Goal: Information Seeking & Learning: Understand process/instructions

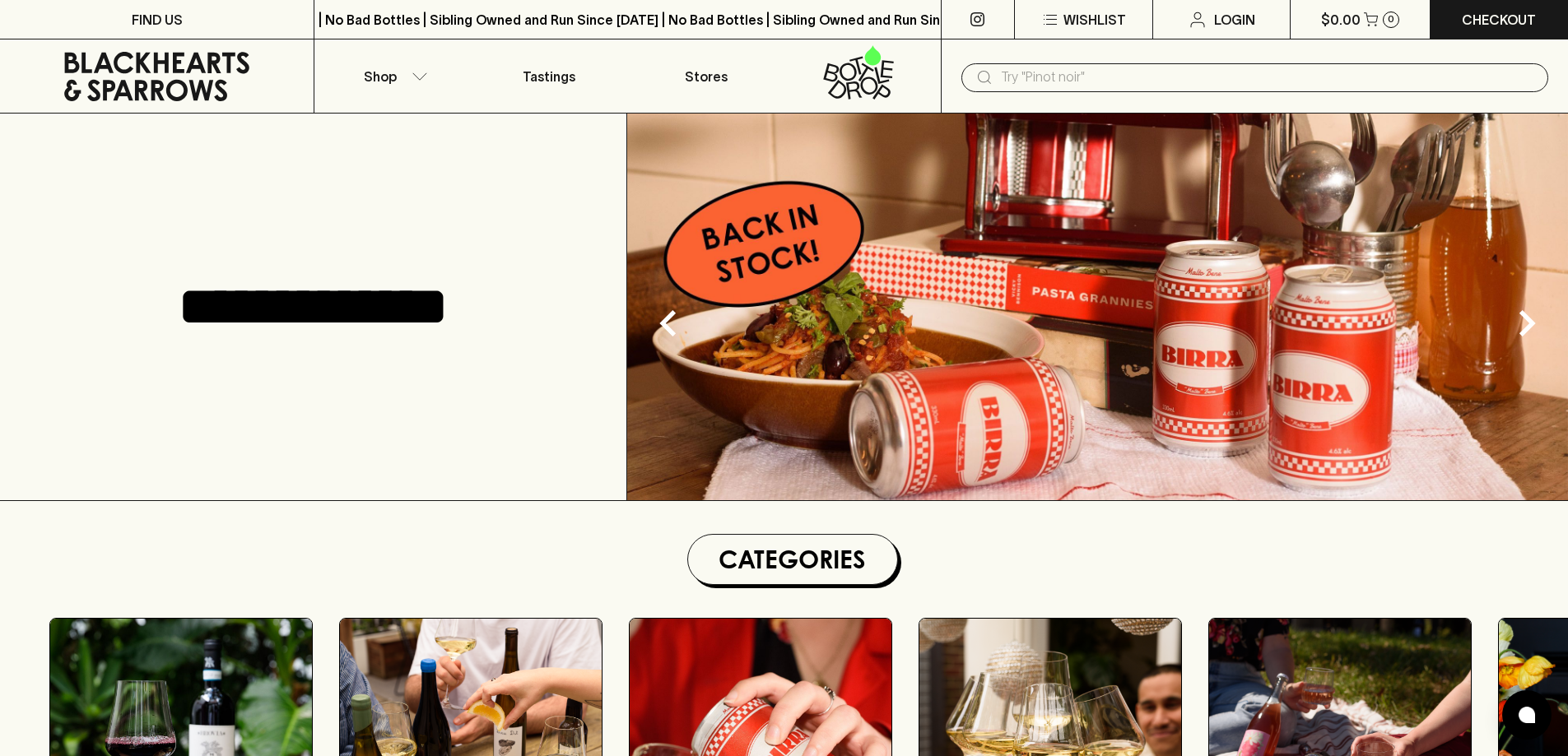
click at [783, 194] on img at bounding box center [1098, 307] width 941 height 387
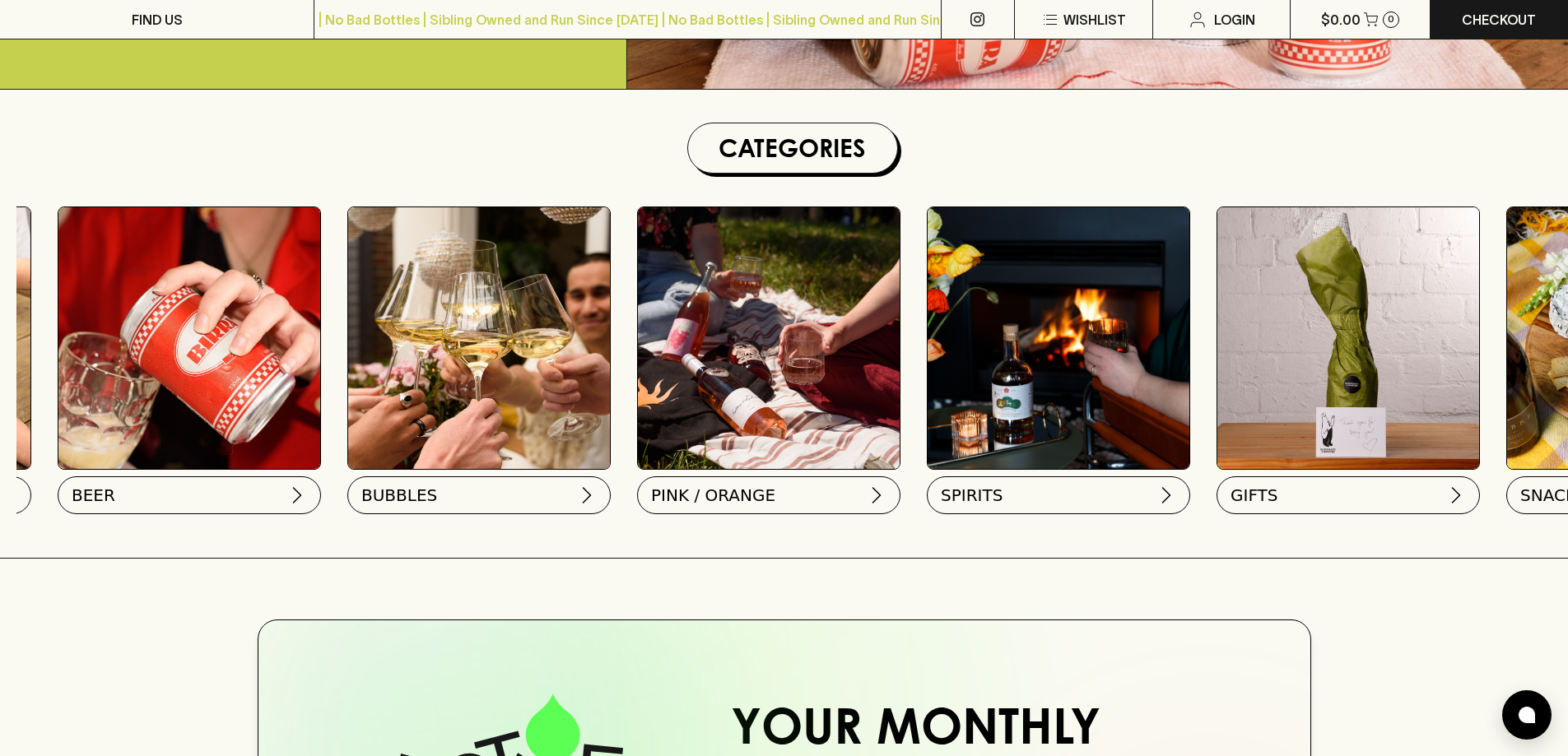
scroll to position [0, 548]
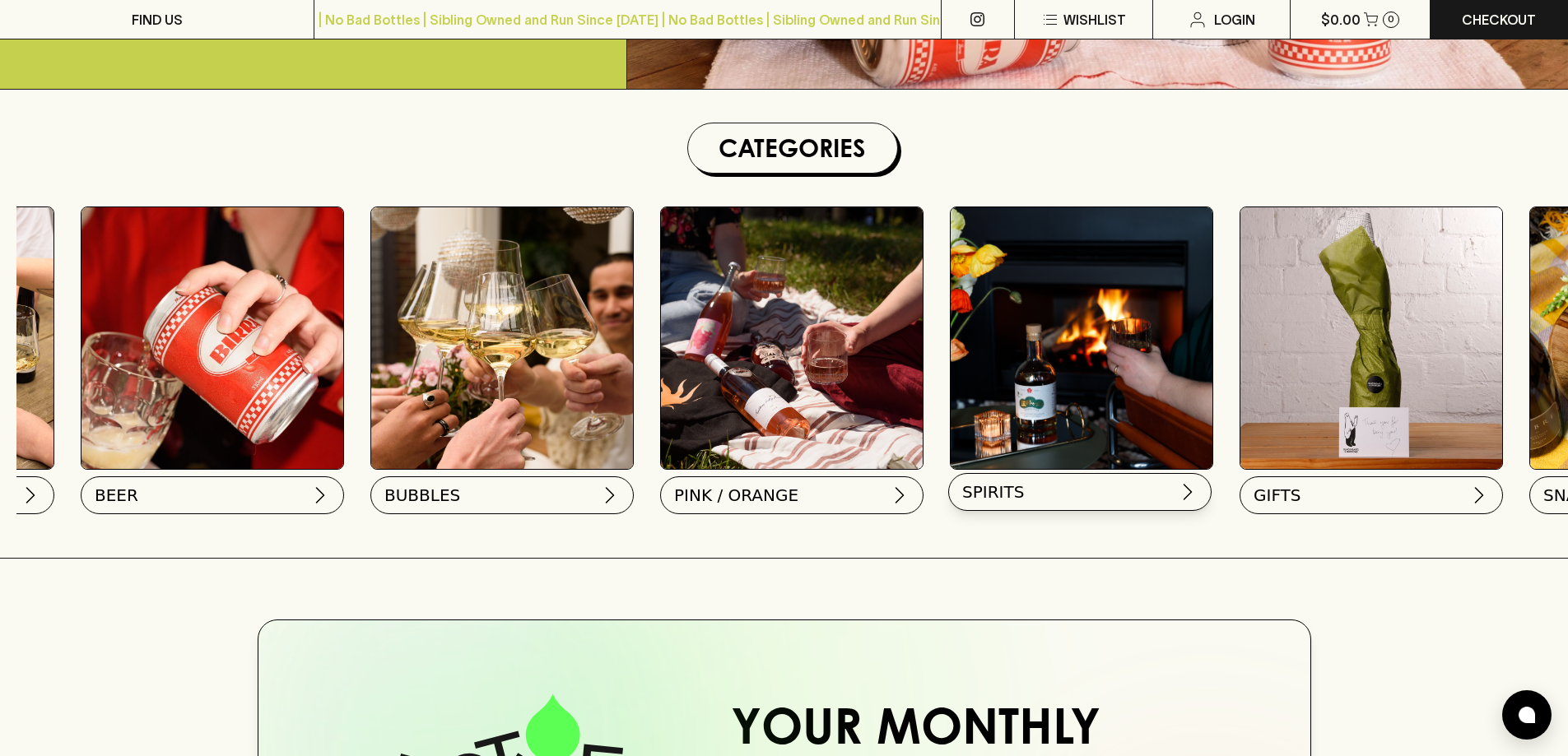
click at [1059, 488] on button "SPIRITS" at bounding box center [1079, 491] width 264 height 38
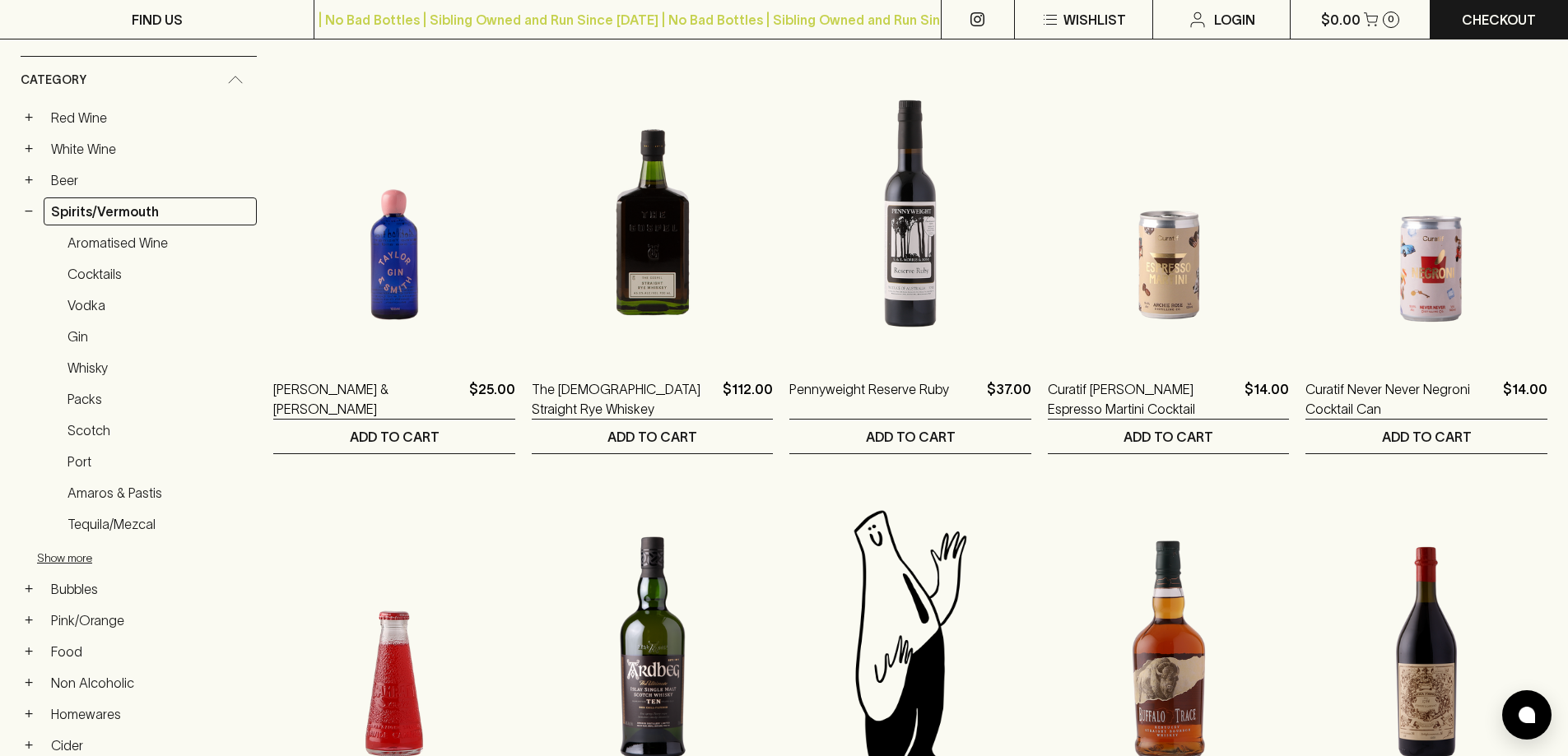
scroll to position [412, 0]
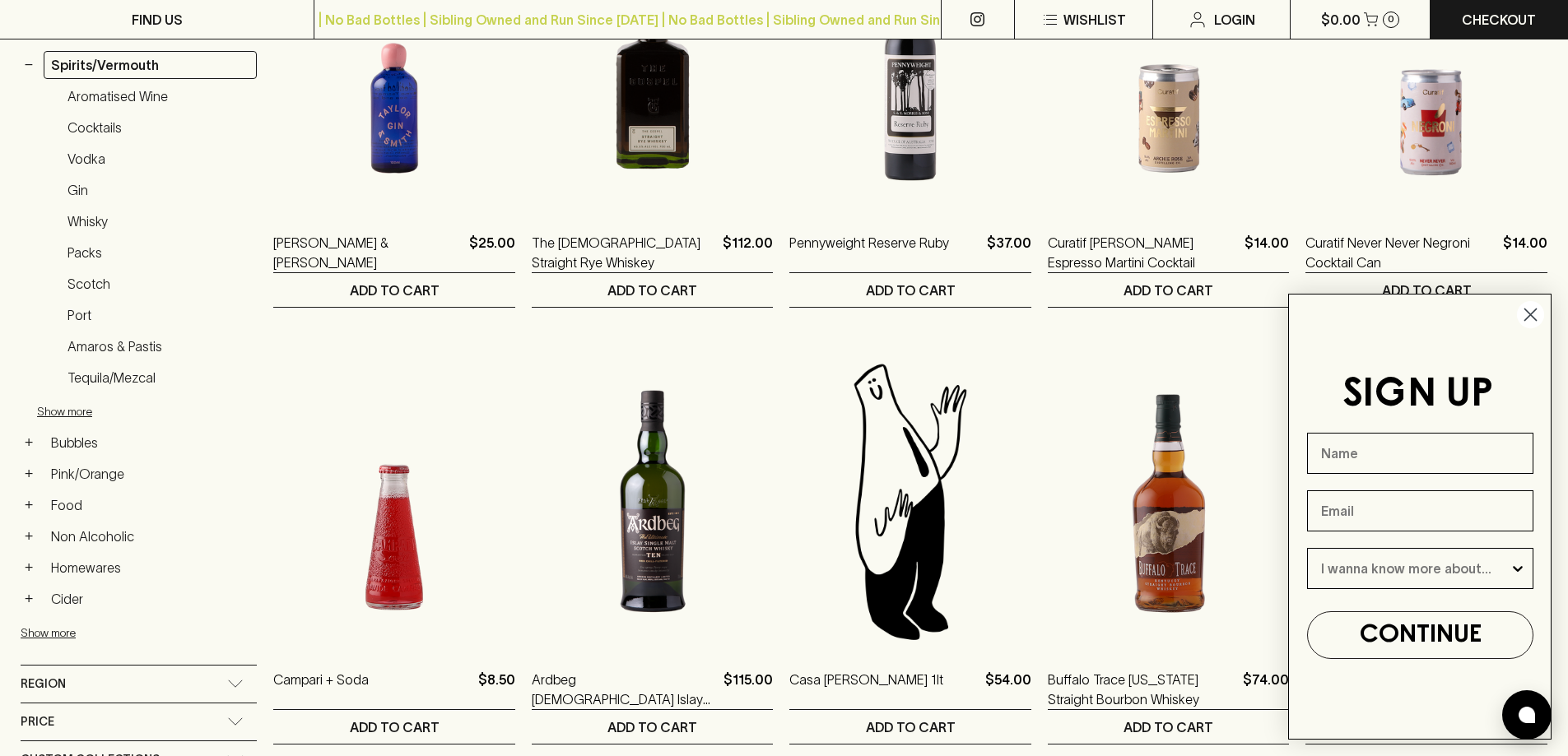
click at [1526, 321] on circle "Close dialog" at bounding box center [1530, 315] width 28 height 28
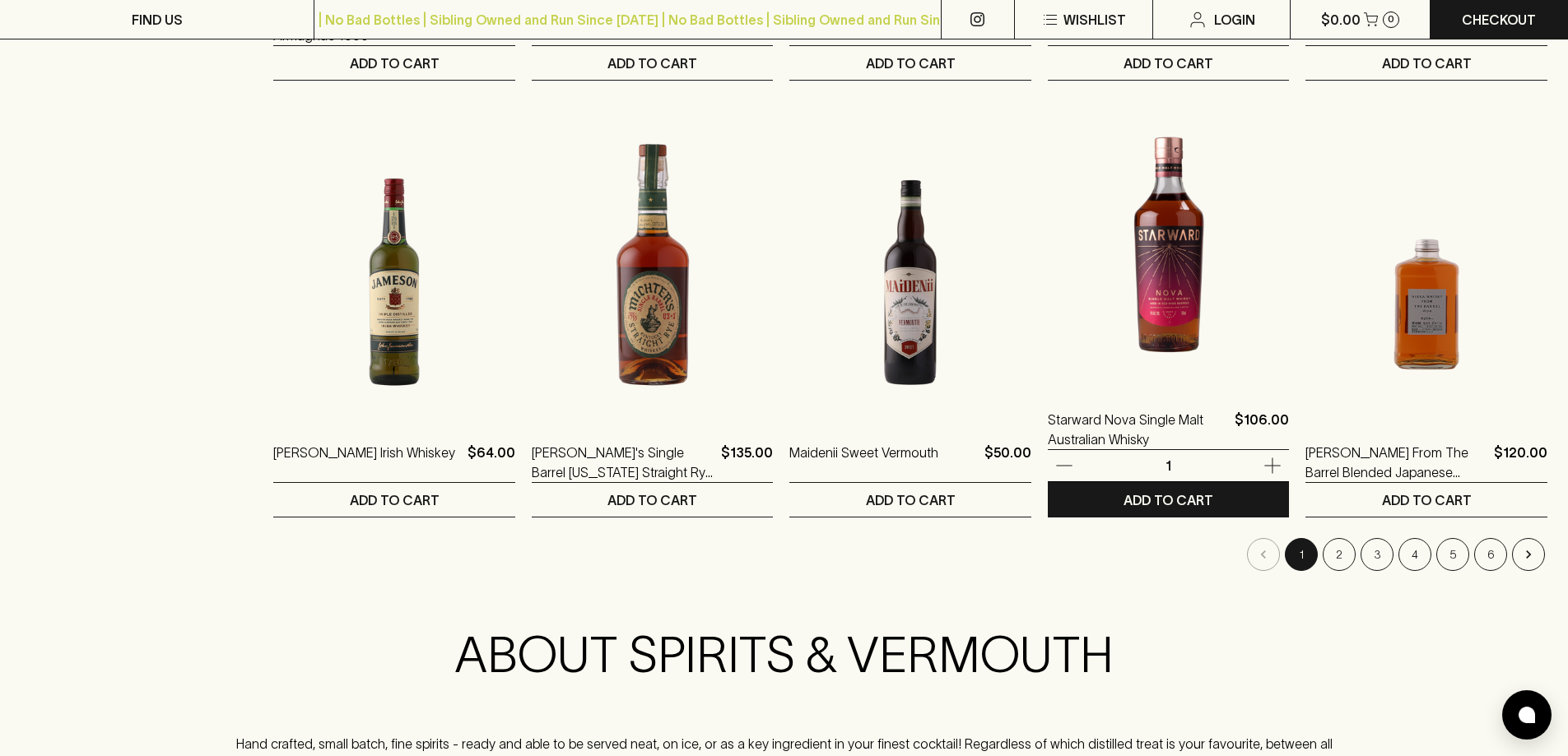
scroll to position [1564, 0]
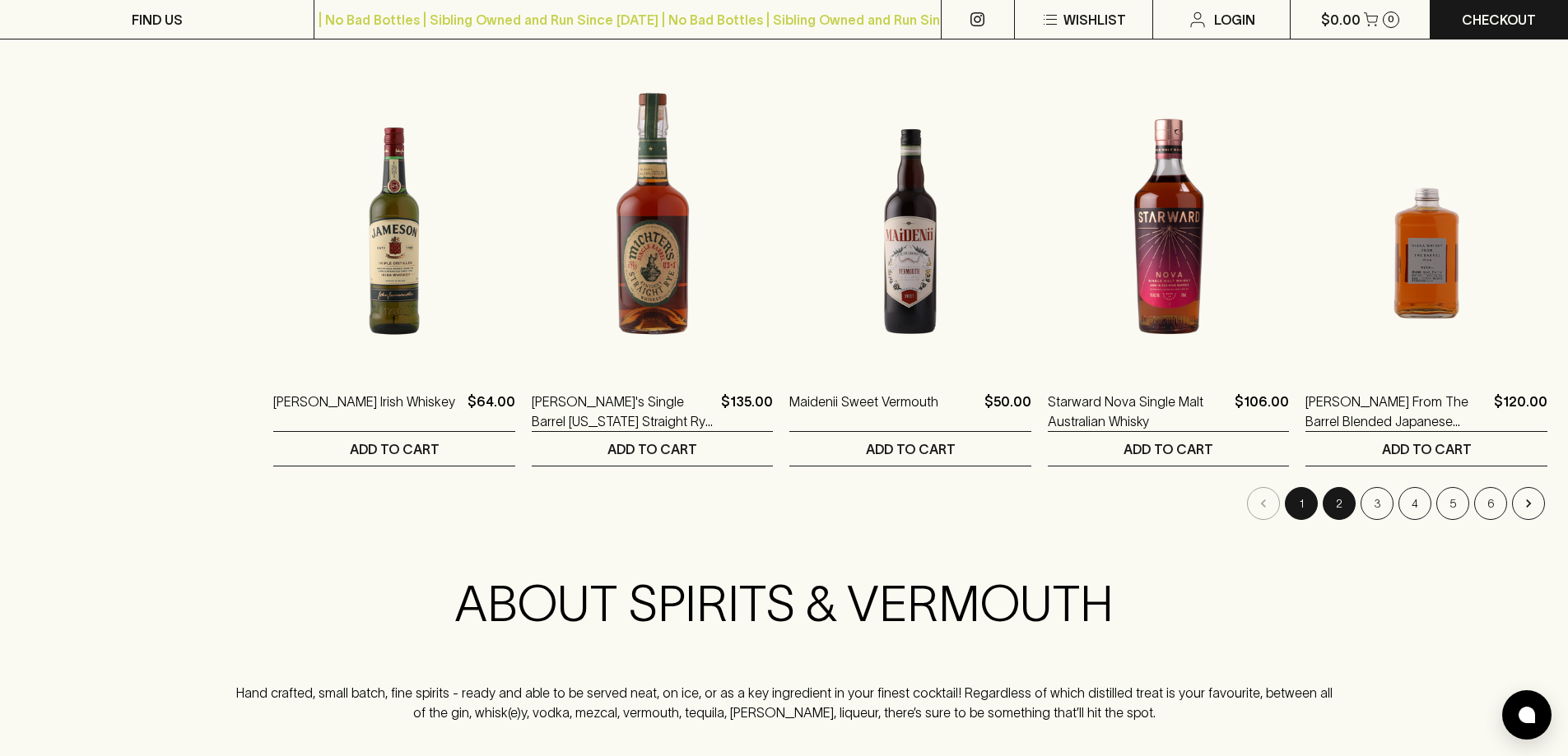
click at [1345, 502] on button "2" at bounding box center [1339, 503] width 33 height 33
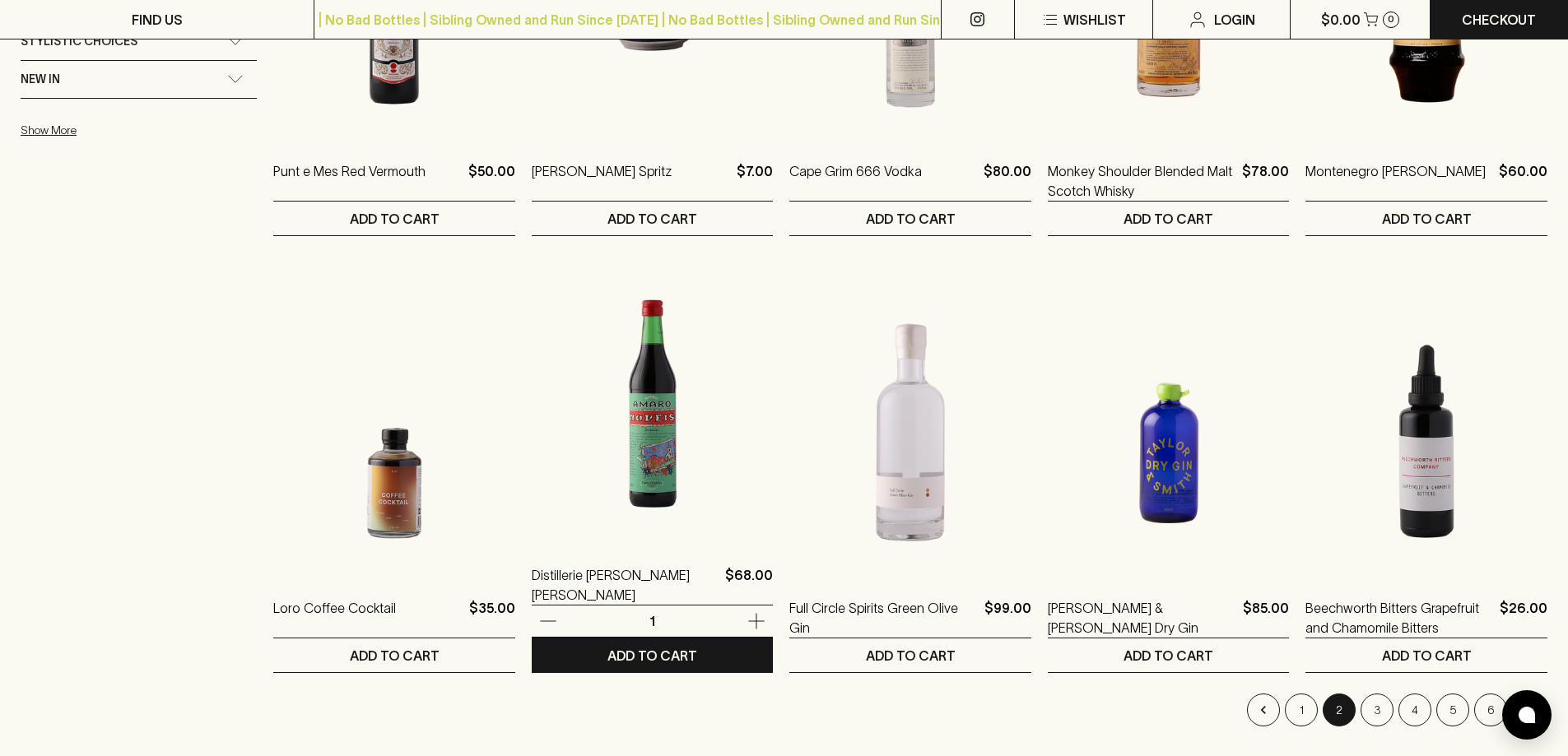
scroll to position [1482, 0]
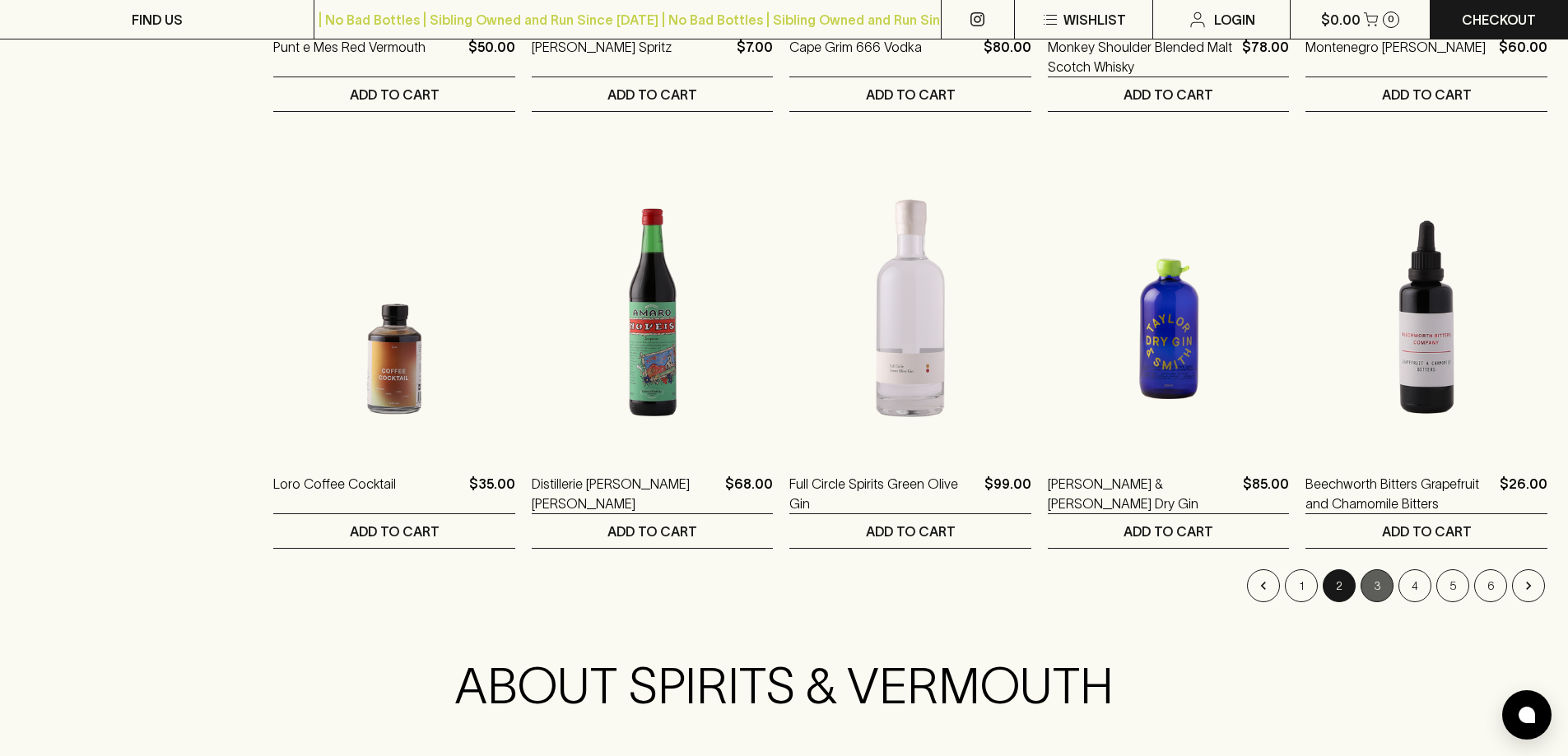
click at [1380, 592] on button "3" at bounding box center [1377, 586] width 33 height 33
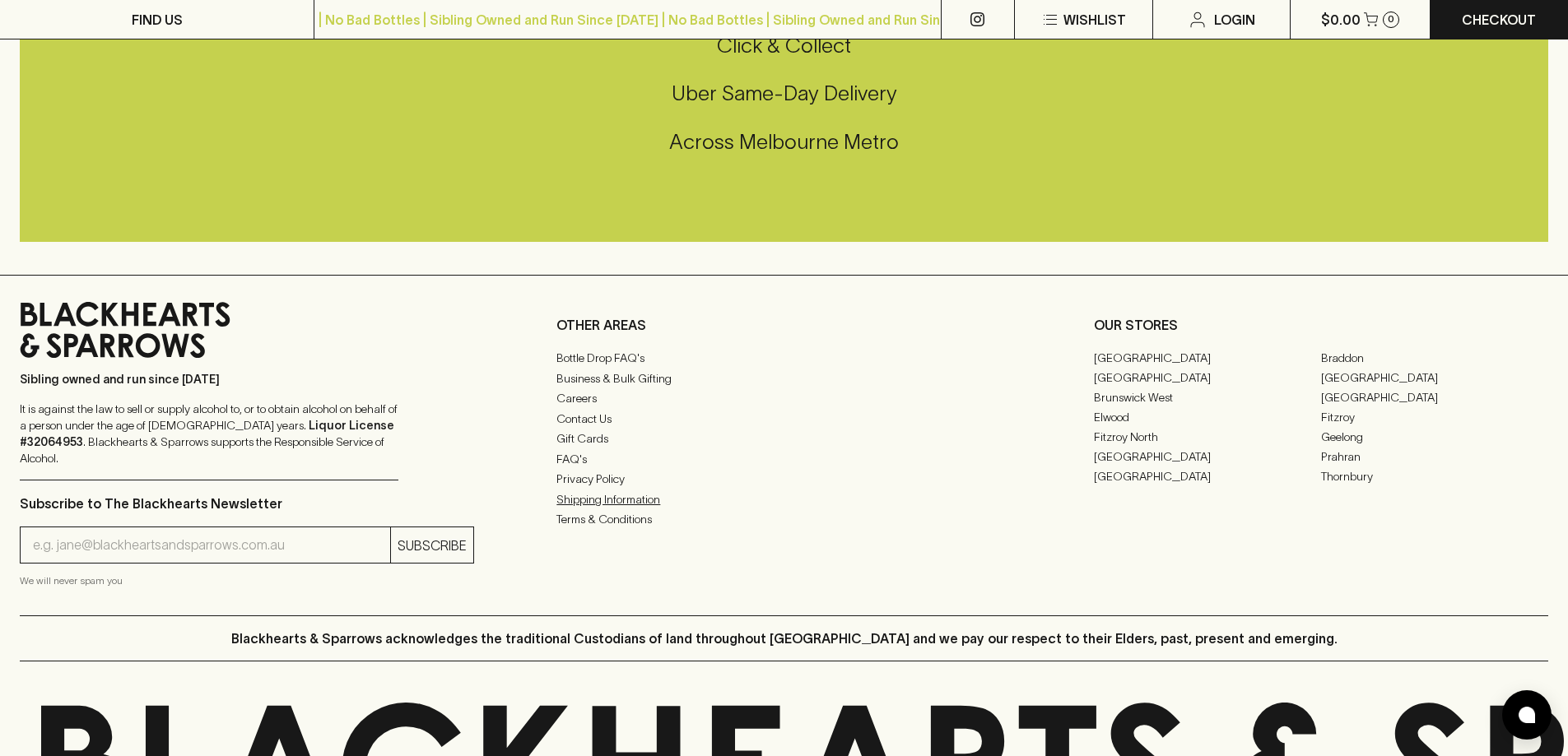
scroll to position [2548, 0]
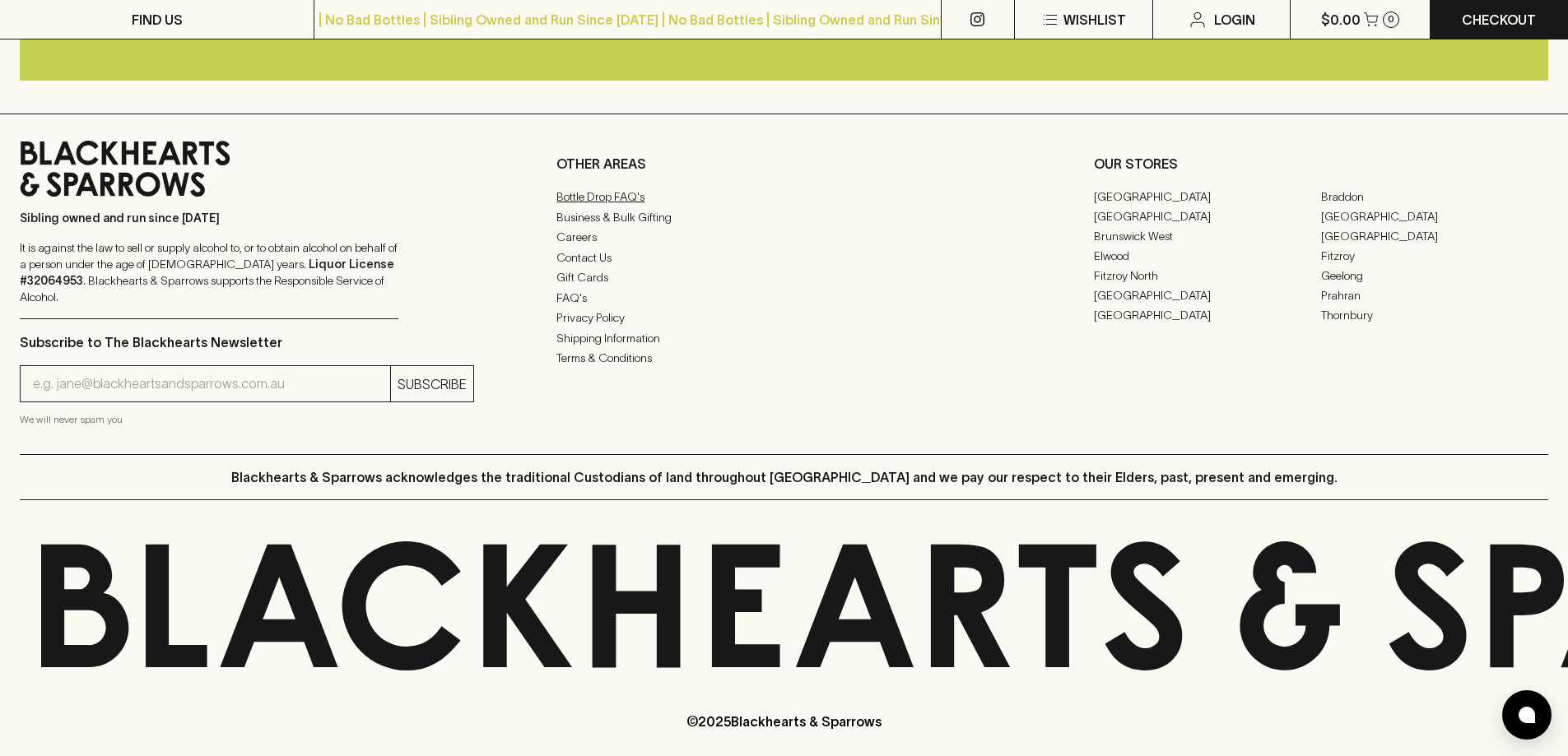
click at [618, 199] on link "Bottle Drop FAQ's" at bounding box center [784, 197] width 455 height 20
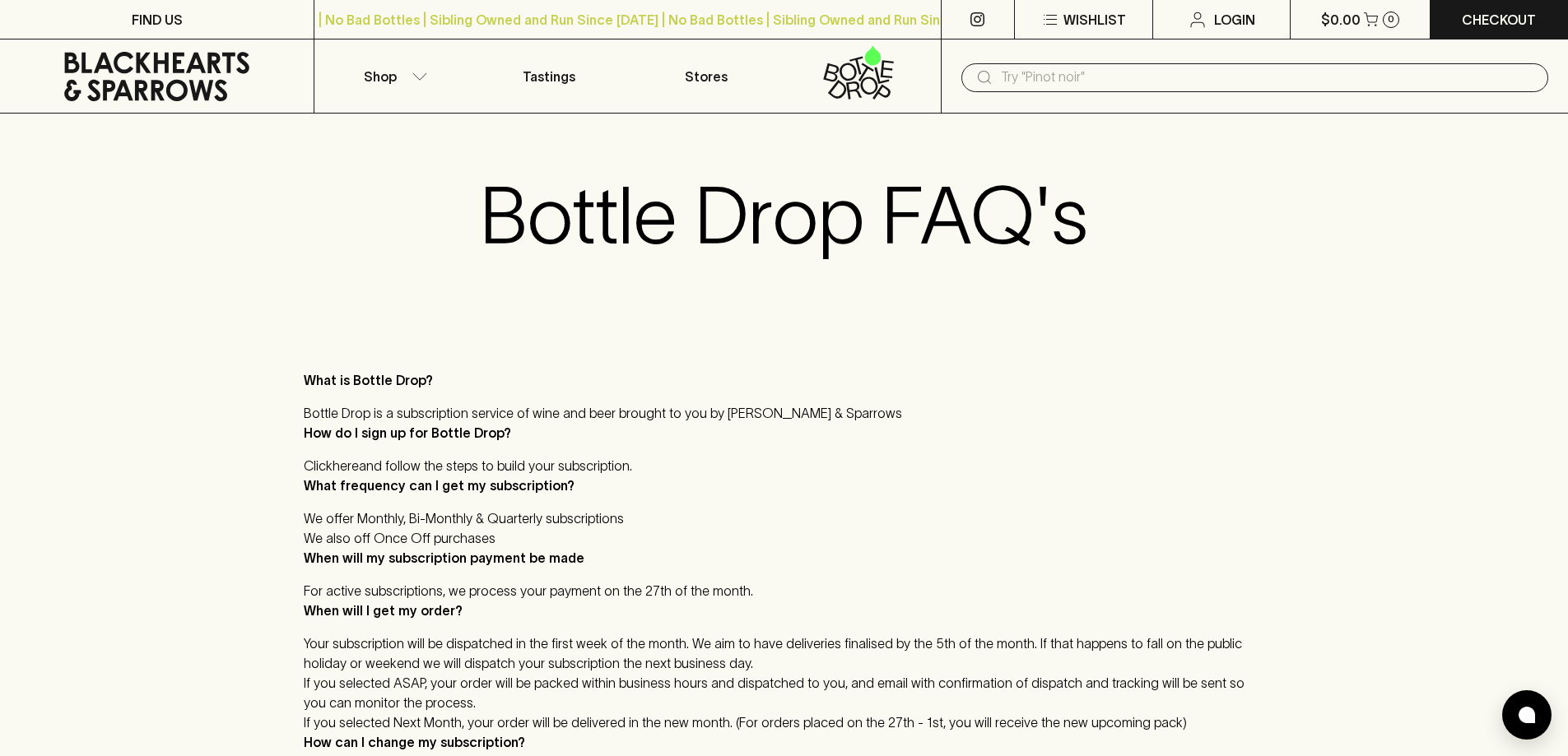
click at [168, 78] on icon at bounding box center [156, 76] width 289 height 50
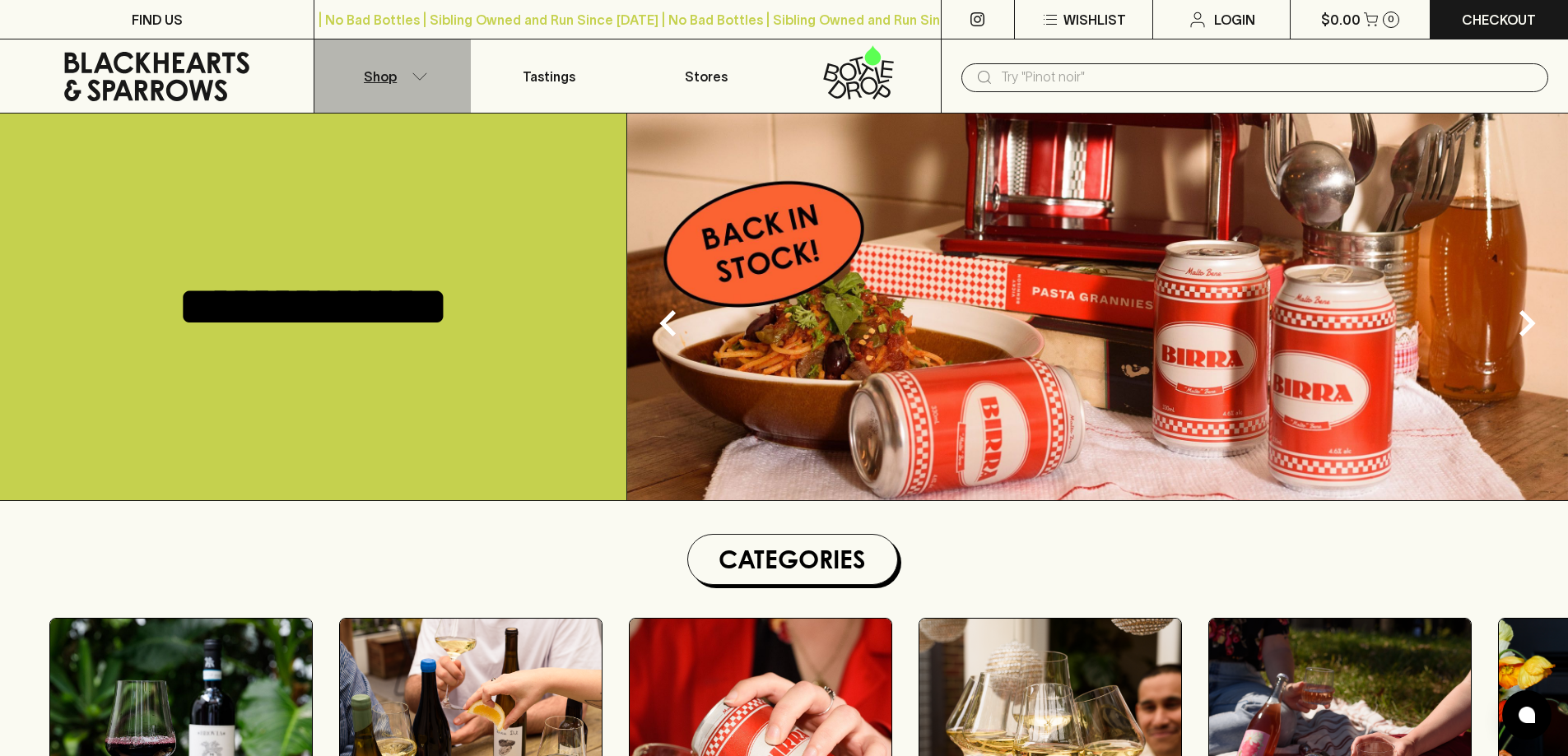
click at [423, 80] on icon "button" at bounding box center [420, 76] width 17 height 8
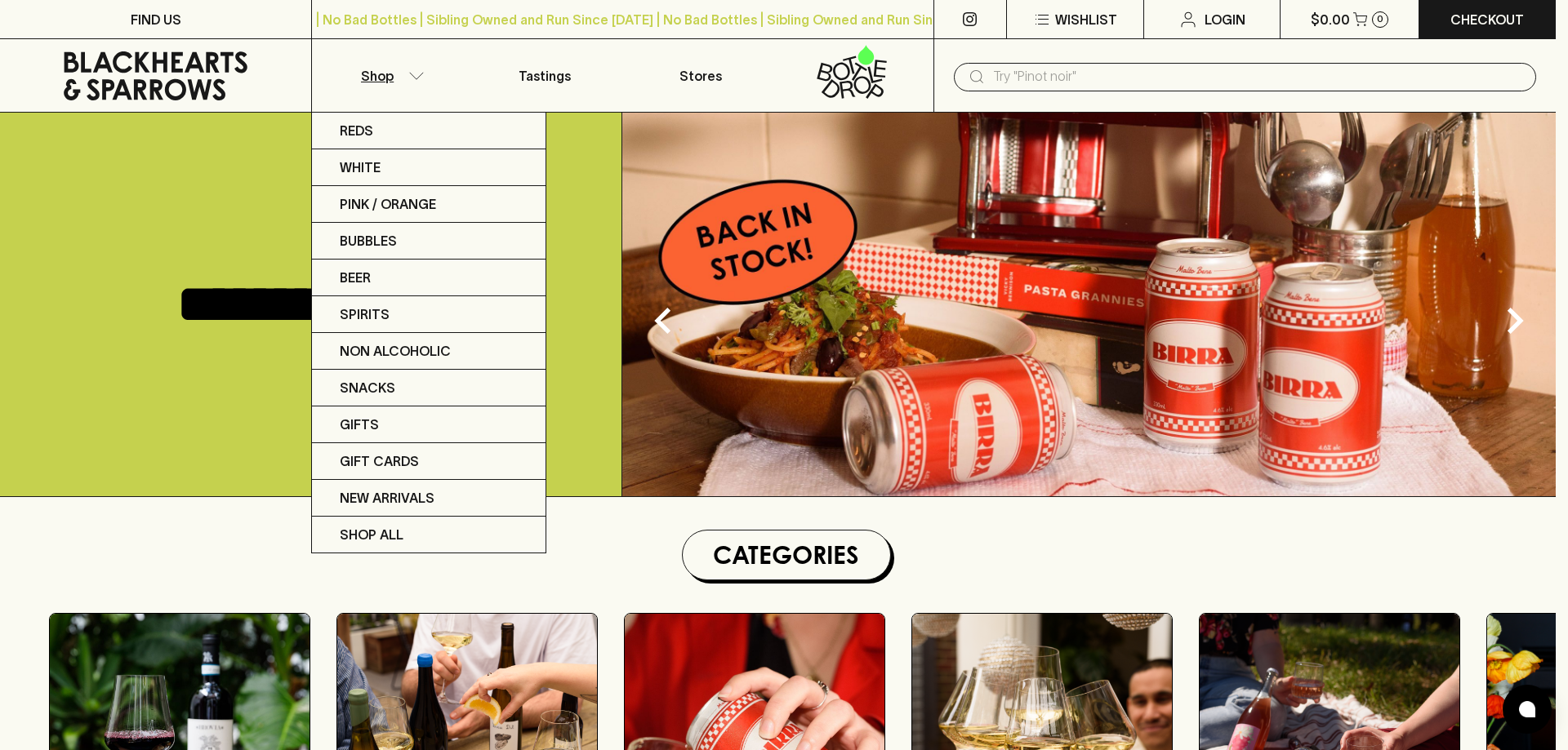
click at [420, 79] on div at bounding box center [784, 375] width 1568 height 750
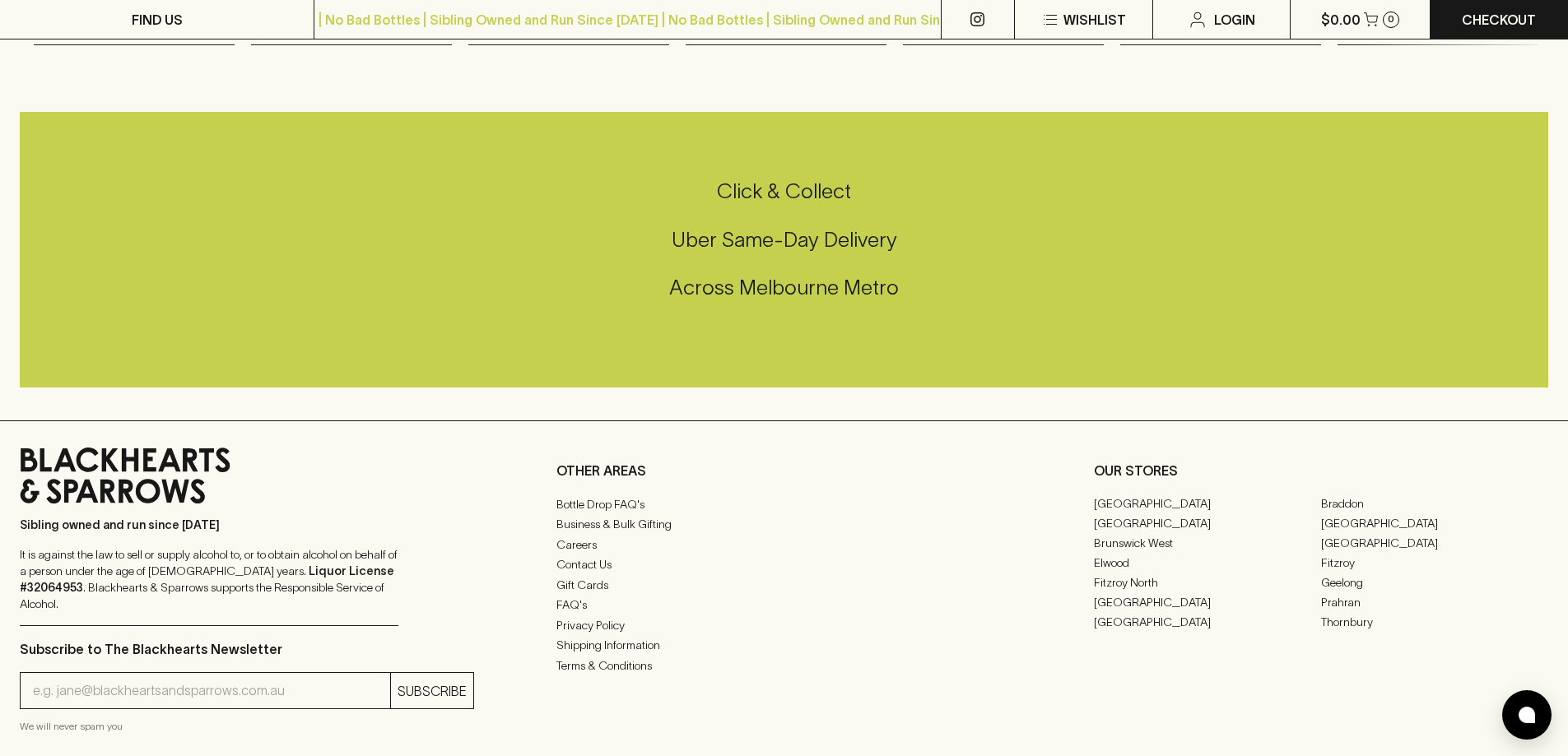
scroll to position [3539, 0]
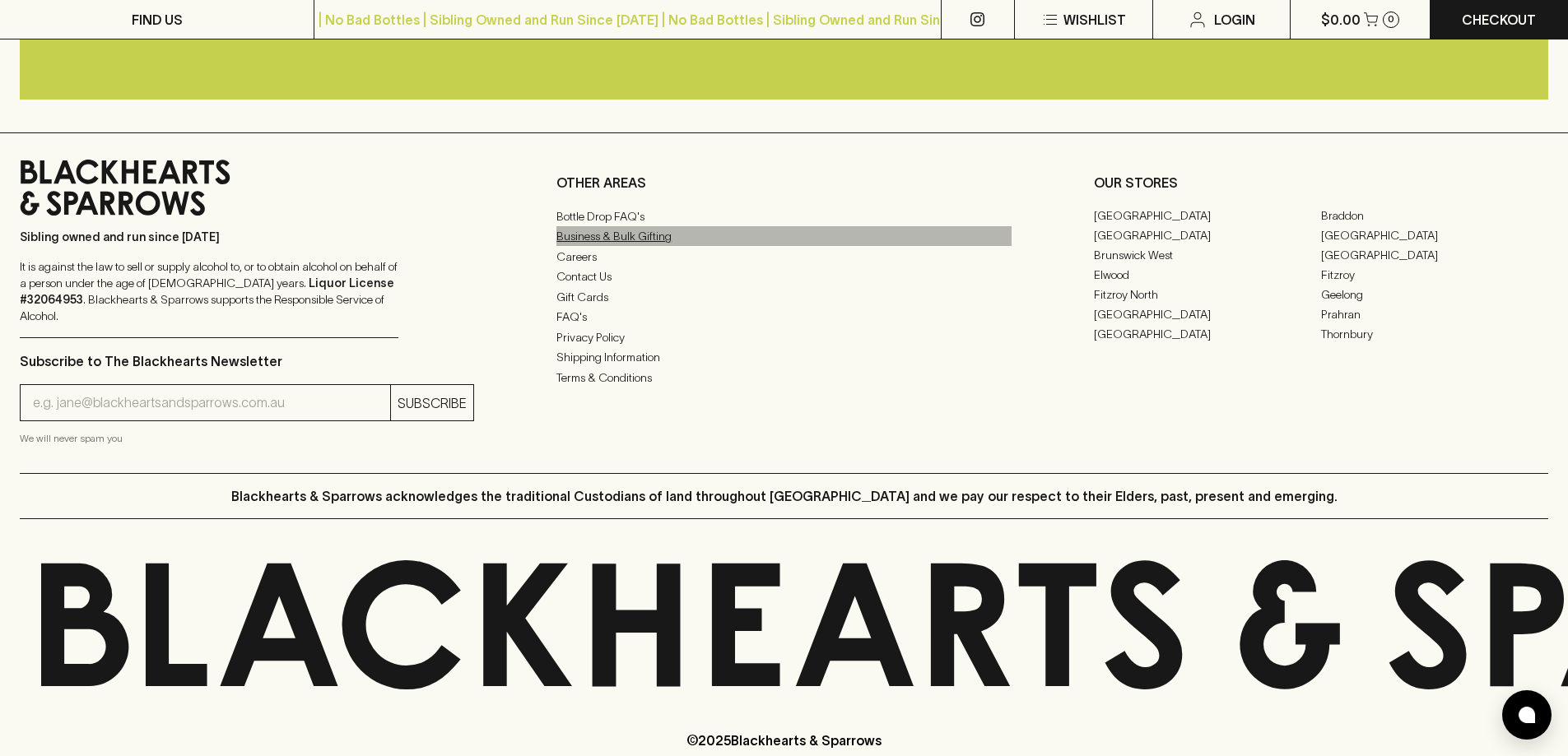
click at [609, 246] on link "Business & Bulk Gifting" at bounding box center [784, 236] width 455 height 20
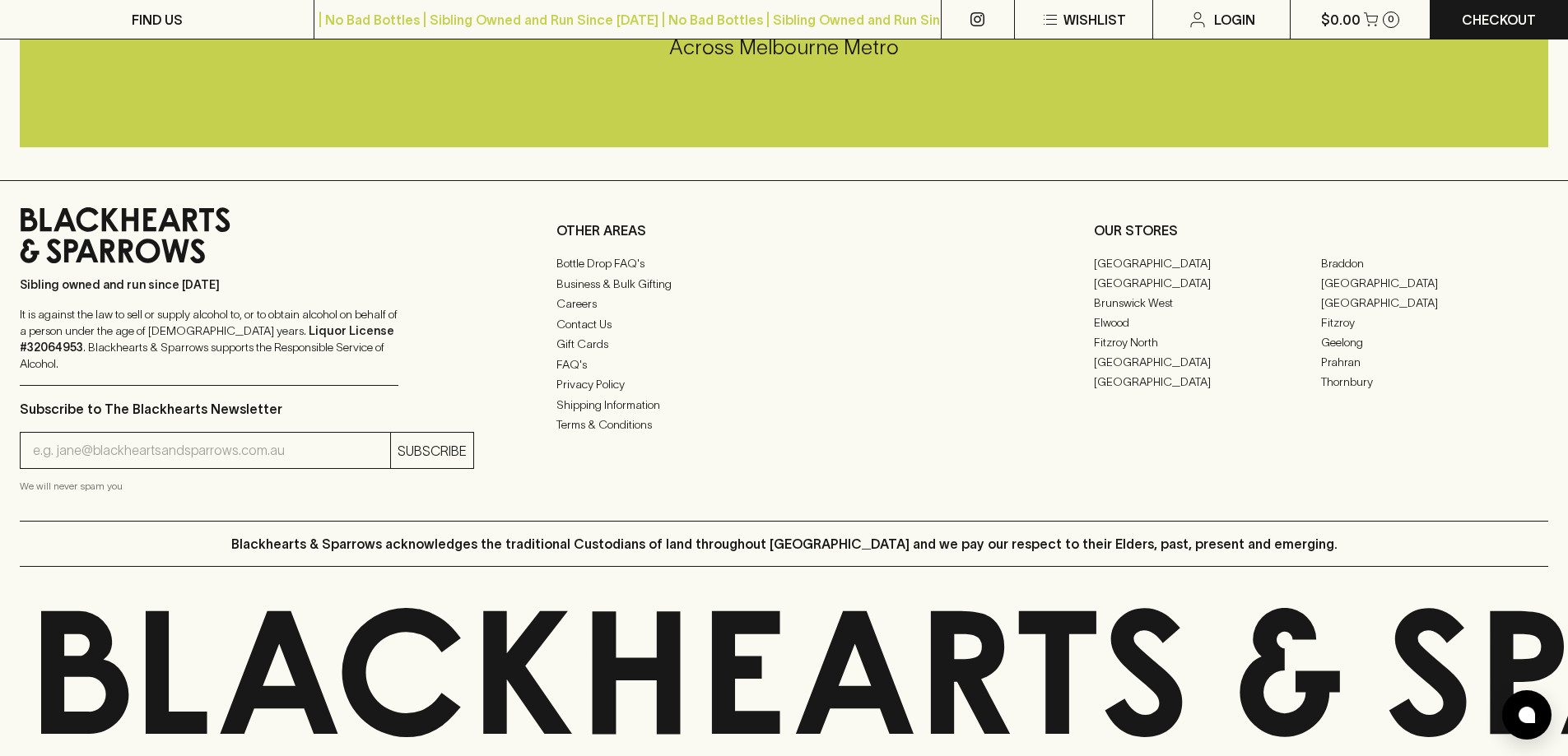
scroll to position [1416, 0]
